Goal: Task Accomplishment & Management: Complete application form

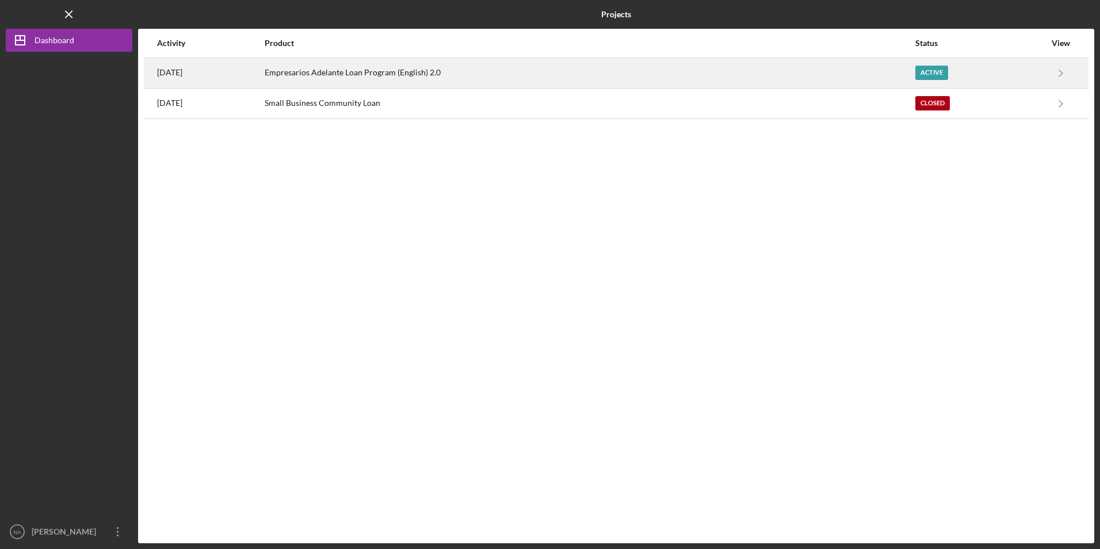
click at [445, 83] on div "Empresarios Adelante Loan Program (English) 2.0" at bounding box center [590, 73] width 650 height 29
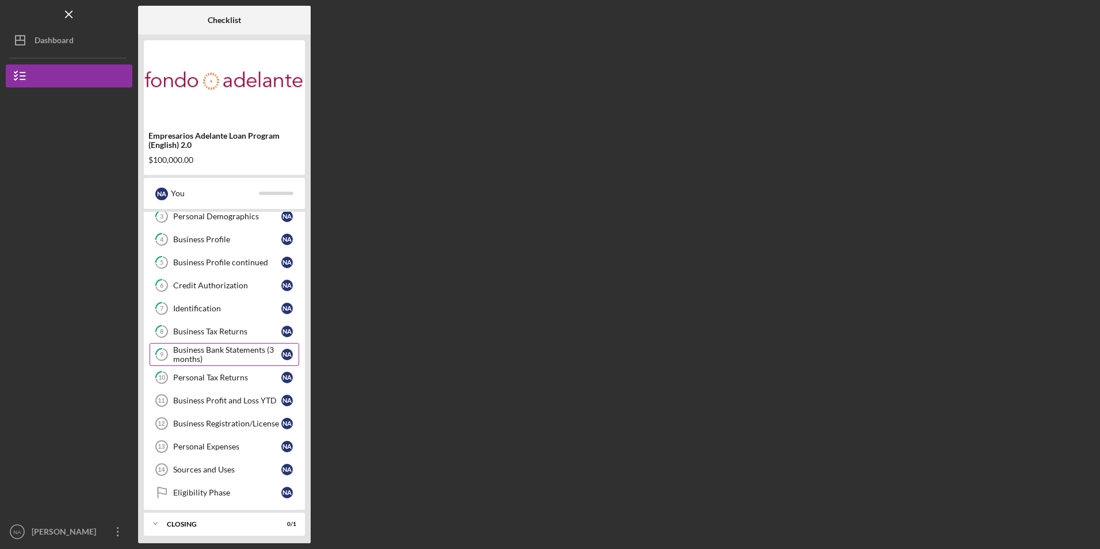
scroll to position [81, 0]
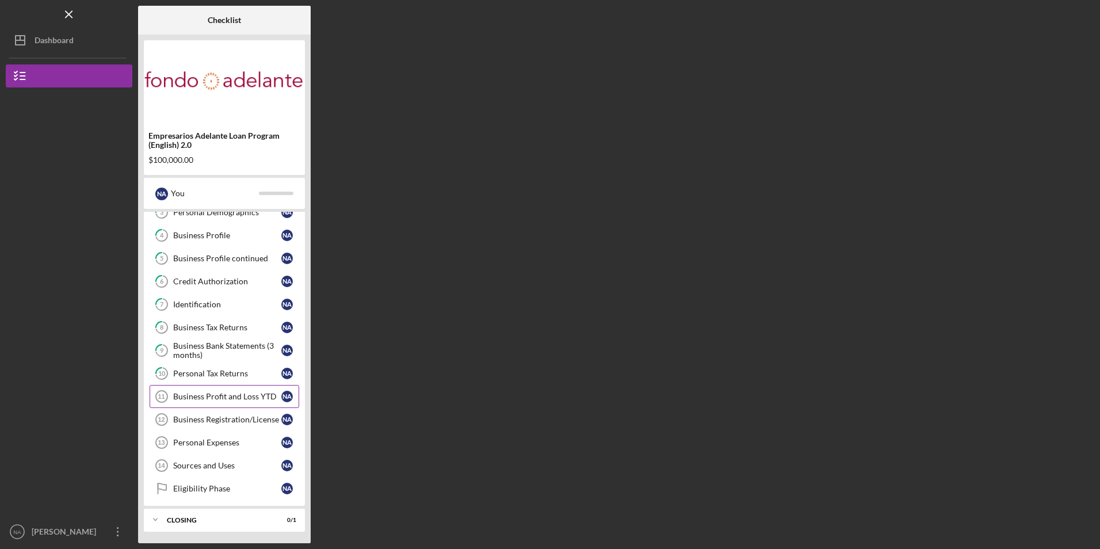
click at [225, 391] on link "Business Profit and Loss YTD 11 Business Profit and Loss YTD N A" at bounding box center [225, 396] width 150 height 23
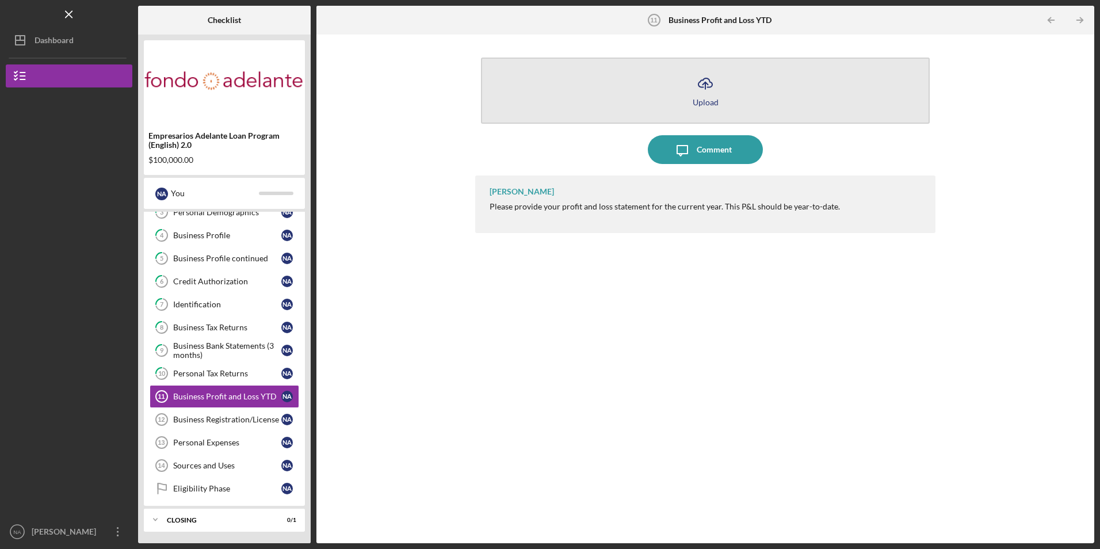
click at [555, 104] on button "Icon/Upload Upload" at bounding box center [705, 91] width 448 height 66
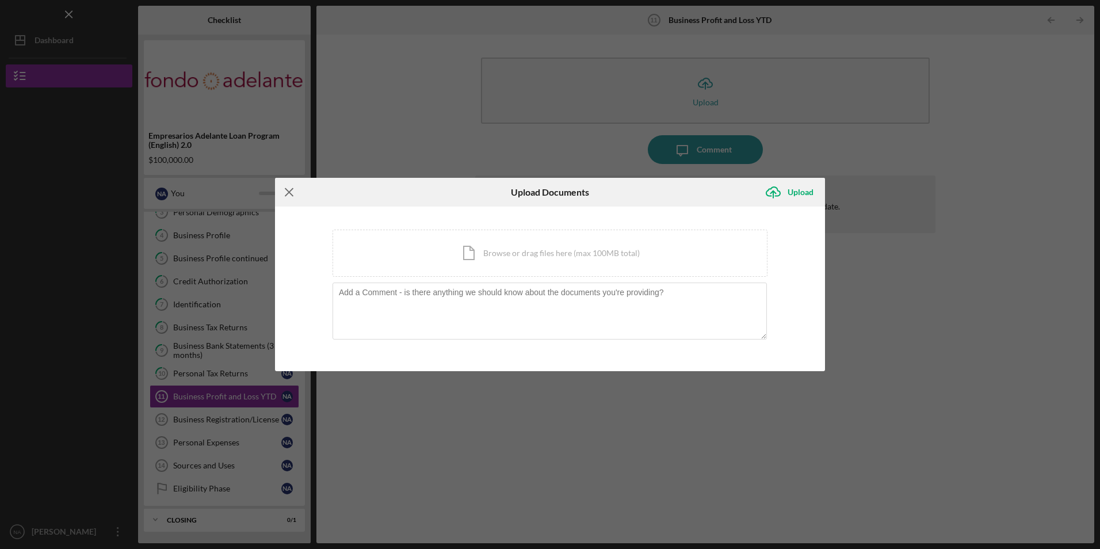
click at [292, 188] on icon "Icon/Menu Close" at bounding box center [289, 192] width 29 height 29
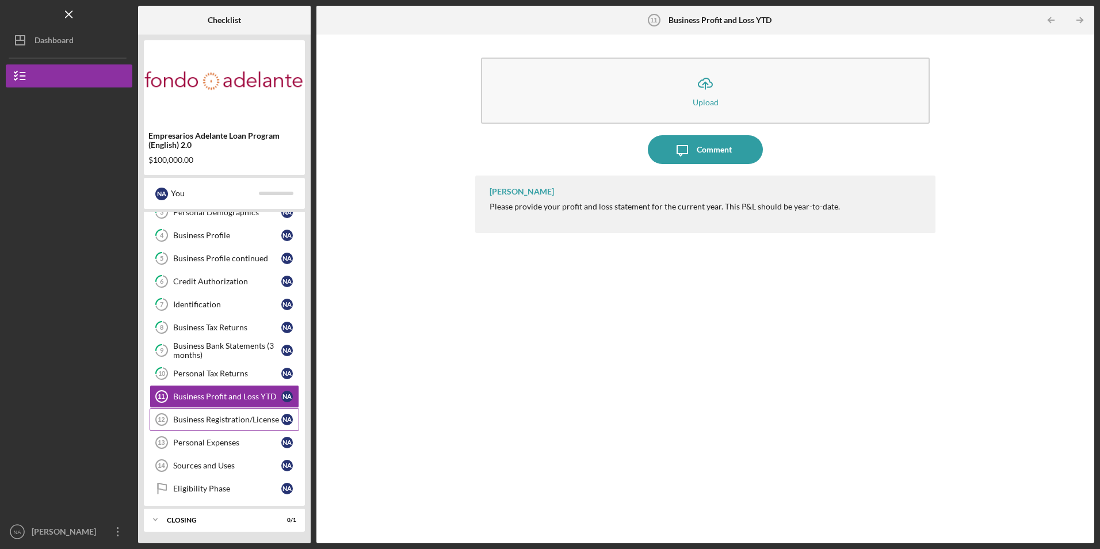
click at [198, 421] on div "Business Registration/License" at bounding box center [227, 419] width 108 height 9
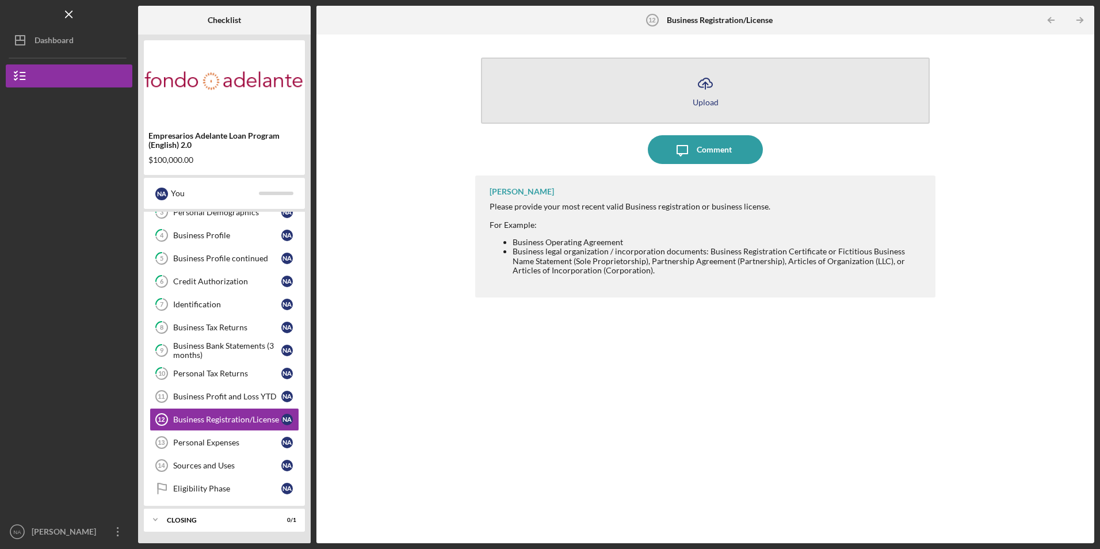
click at [610, 100] on button "Icon/Upload Upload" at bounding box center [705, 91] width 448 height 66
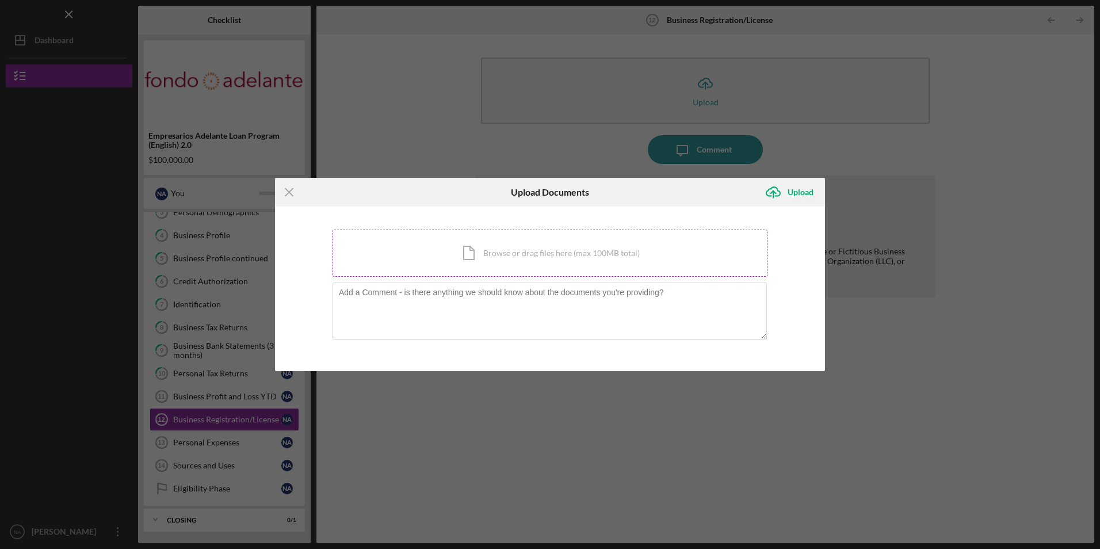
click at [528, 249] on div "Icon/Document Browse or drag files here (max 100MB total) Tap to choose files o…" at bounding box center [550, 253] width 435 height 47
click at [293, 194] on icon "Icon/Menu Close" at bounding box center [289, 192] width 29 height 29
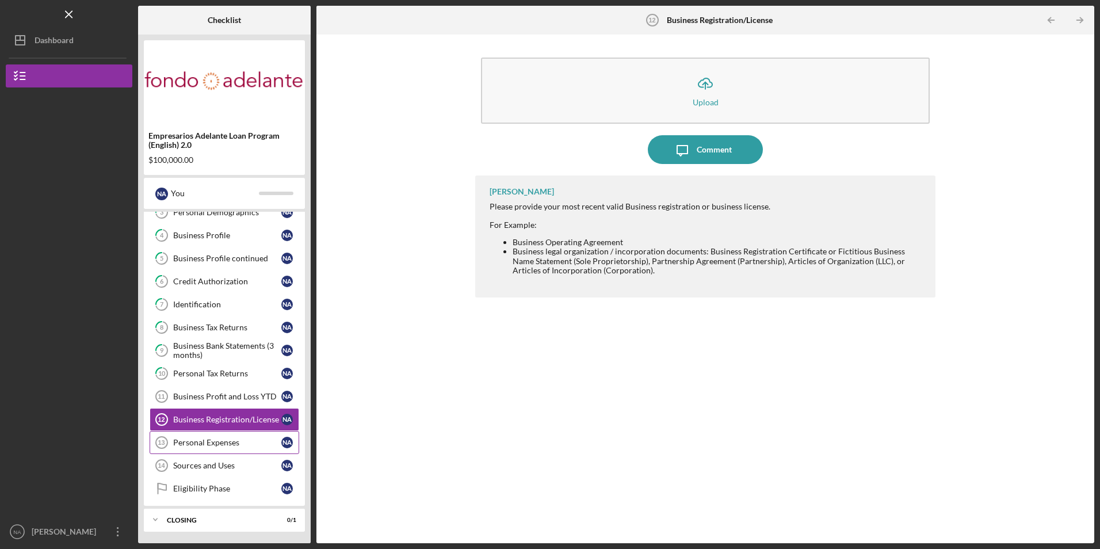
click at [228, 434] on link "Personal Expenses 13 Personal Expenses N A" at bounding box center [225, 442] width 150 height 23
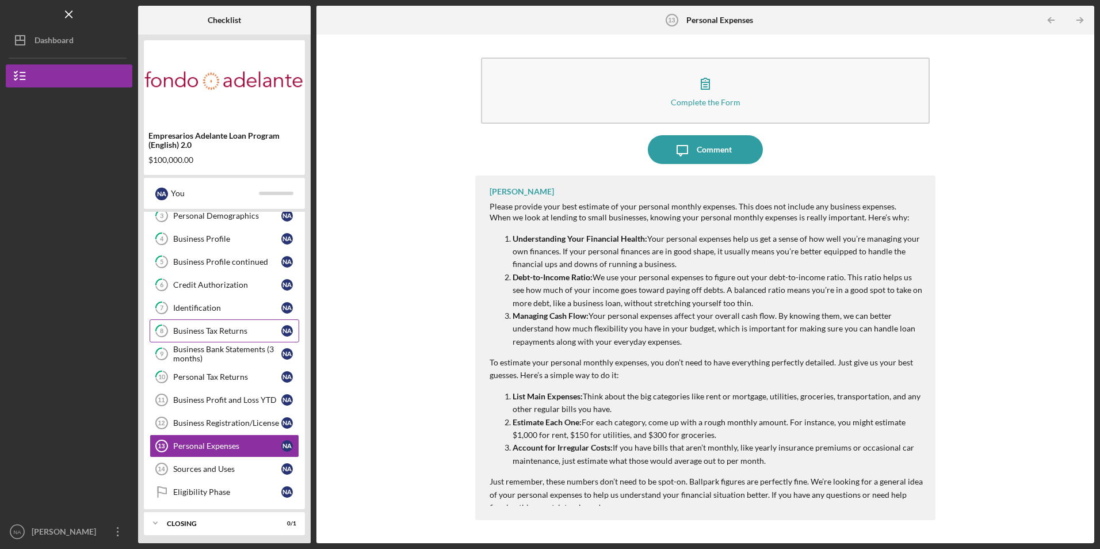
scroll to position [81, 0]
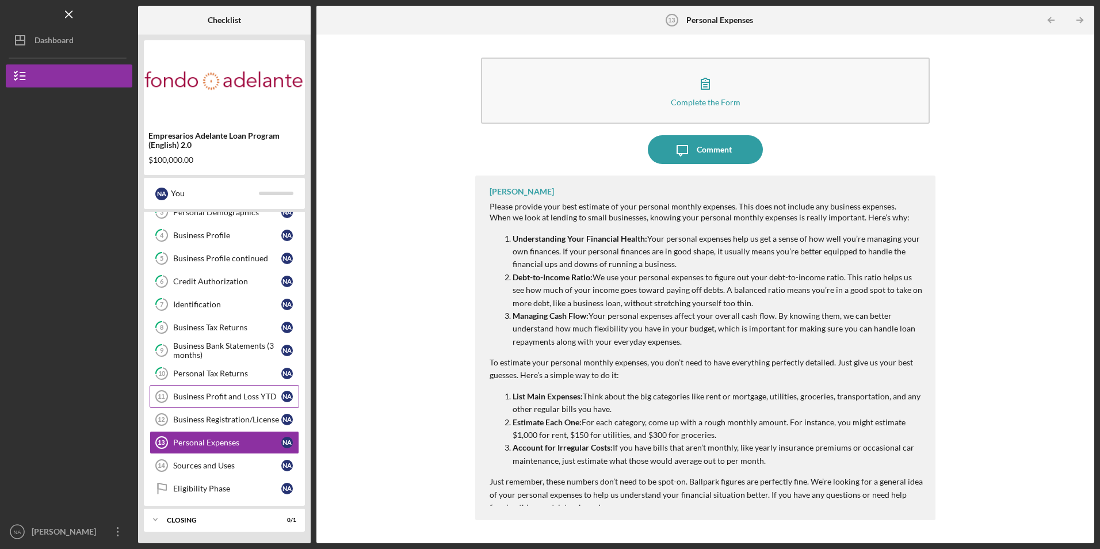
click at [215, 387] on link "Business Profit and Loss YTD 11 Business Profit and Loss YTD N A" at bounding box center [225, 396] width 150 height 23
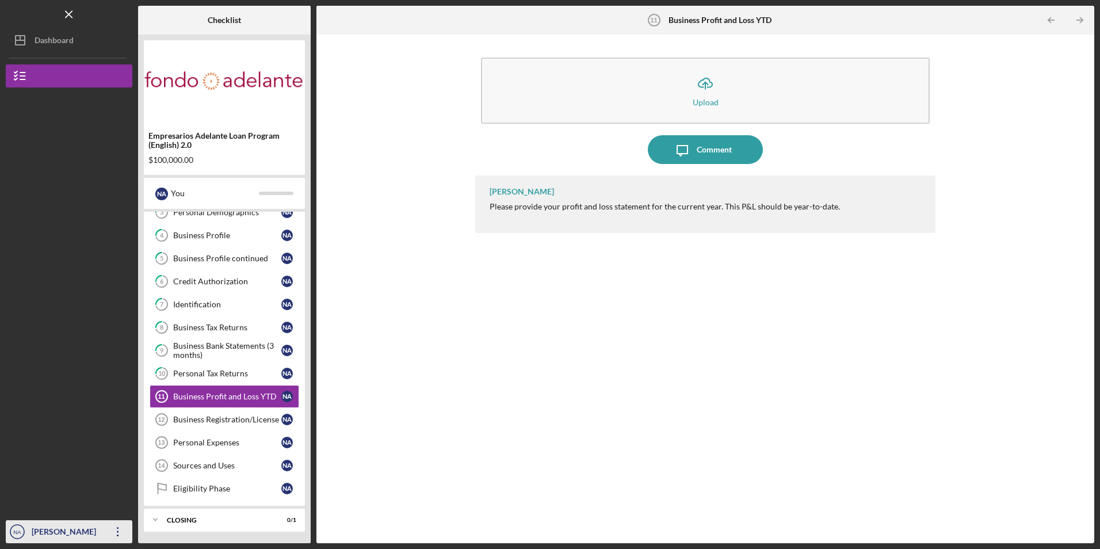
click at [114, 533] on icon "Icon/Overflow" at bounding box center [118, 531] width 29 height 29
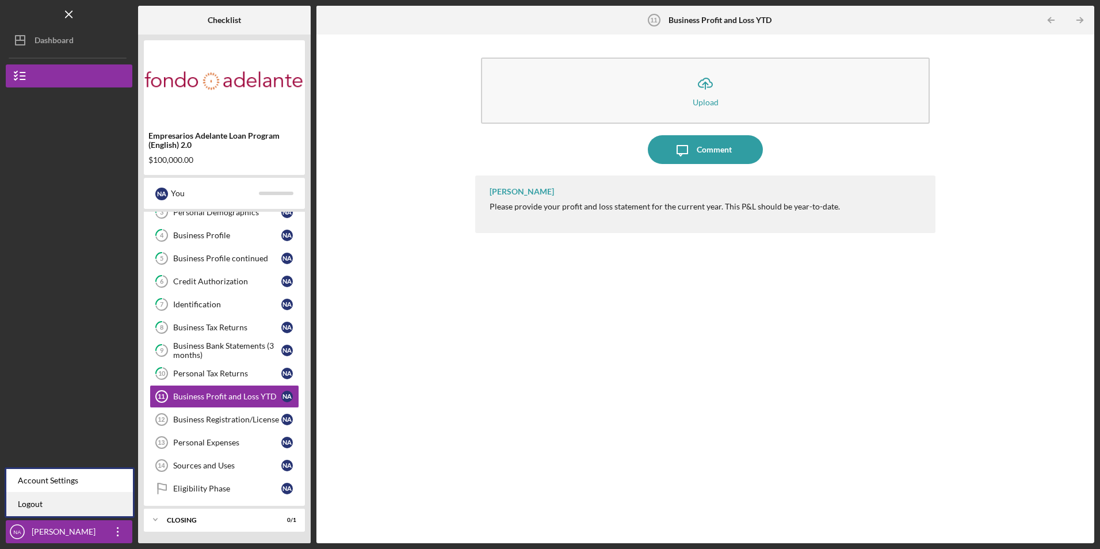
click at [89, 510] on link "Logout" at bounding box center [69, 504] width 127 height 24
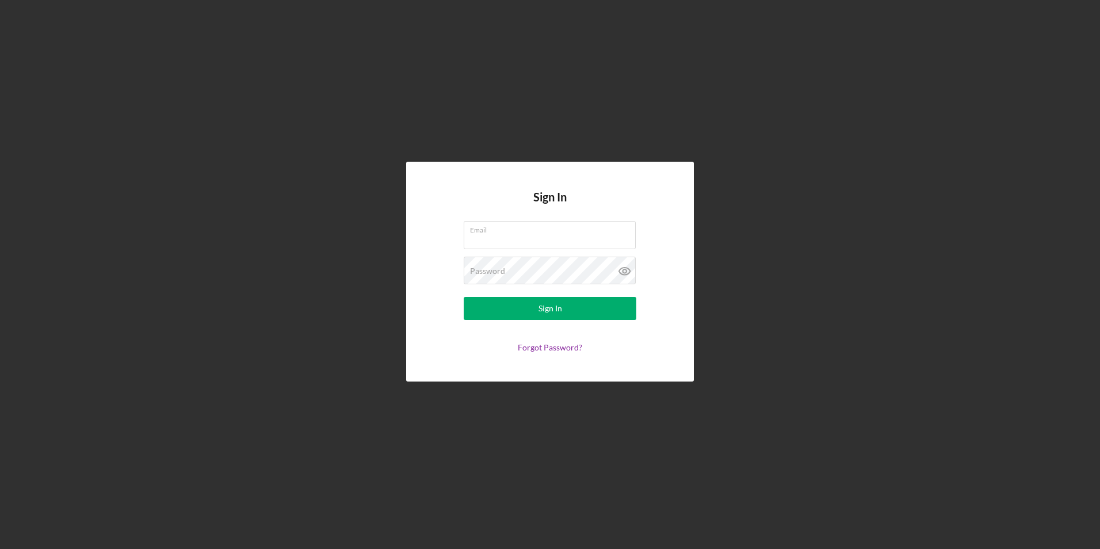
type input "[EMAIL_ADDRESS][DOMAIN_NAME]"
